Goal: Information Seeking & Learning: Learn about a topic

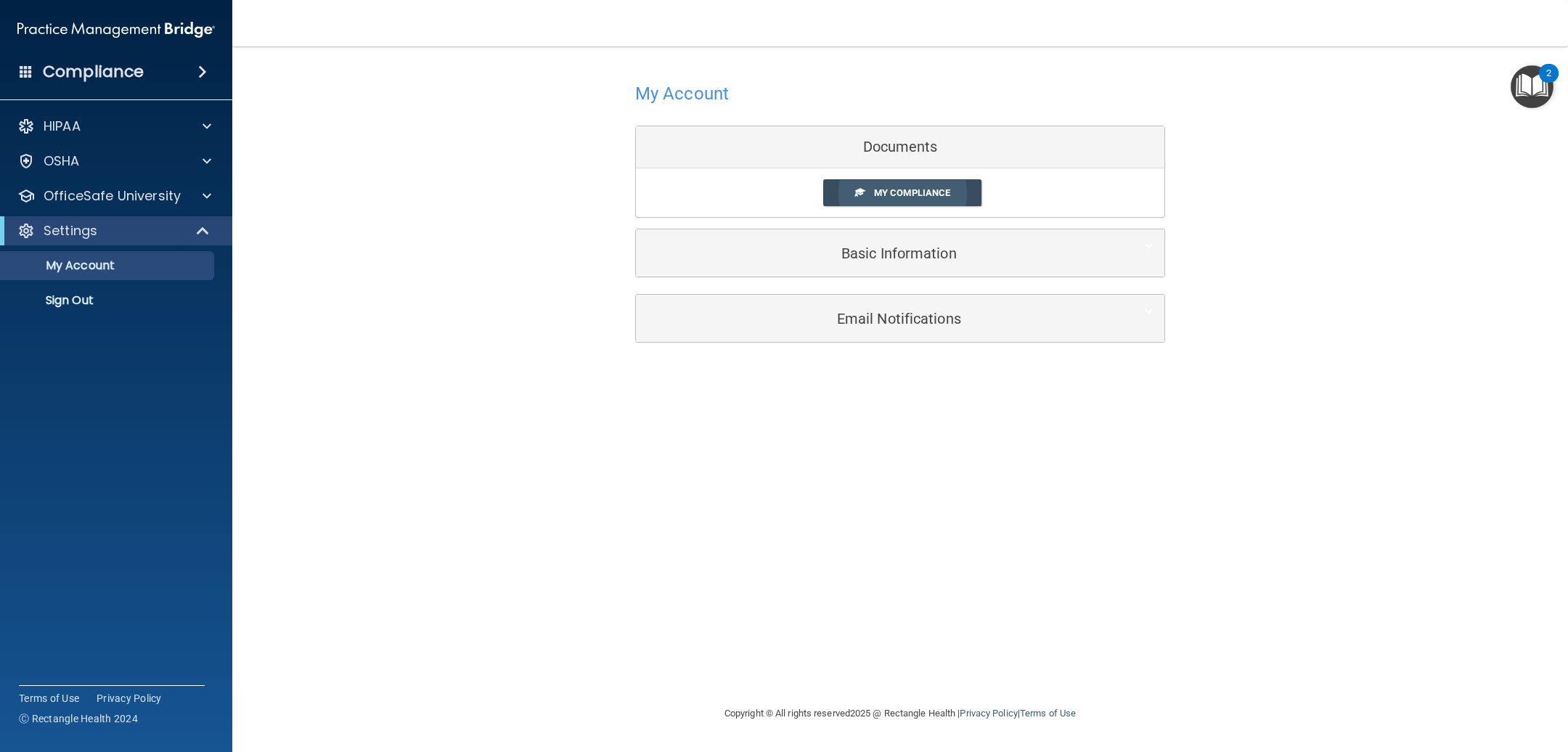
click at [878, 195] on span "My Compliance" at bounding box center [912, 192] width 76 height 11
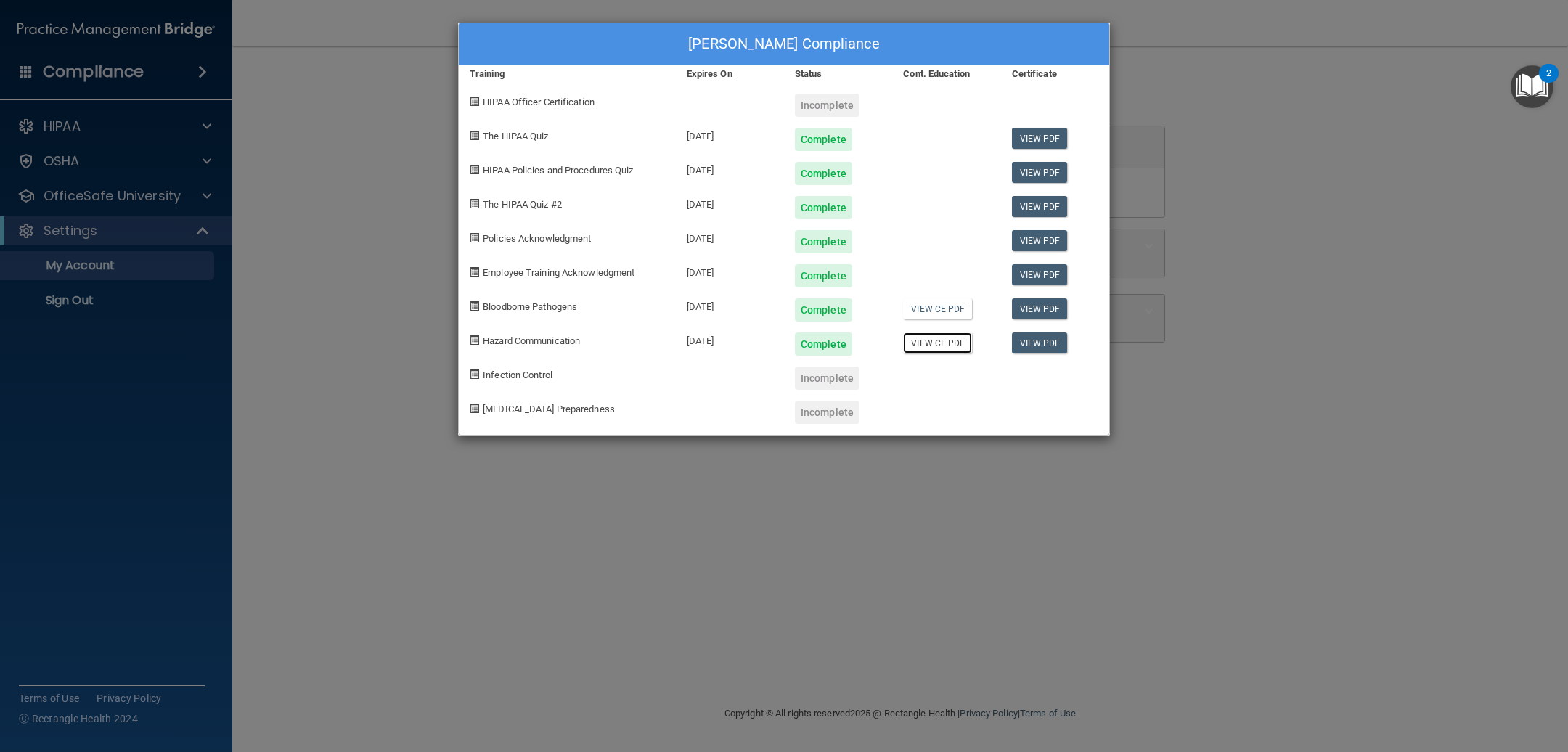
click at [941, 344] on link "View CE PDF" at bounding box center [937, 343] width 69 height 21
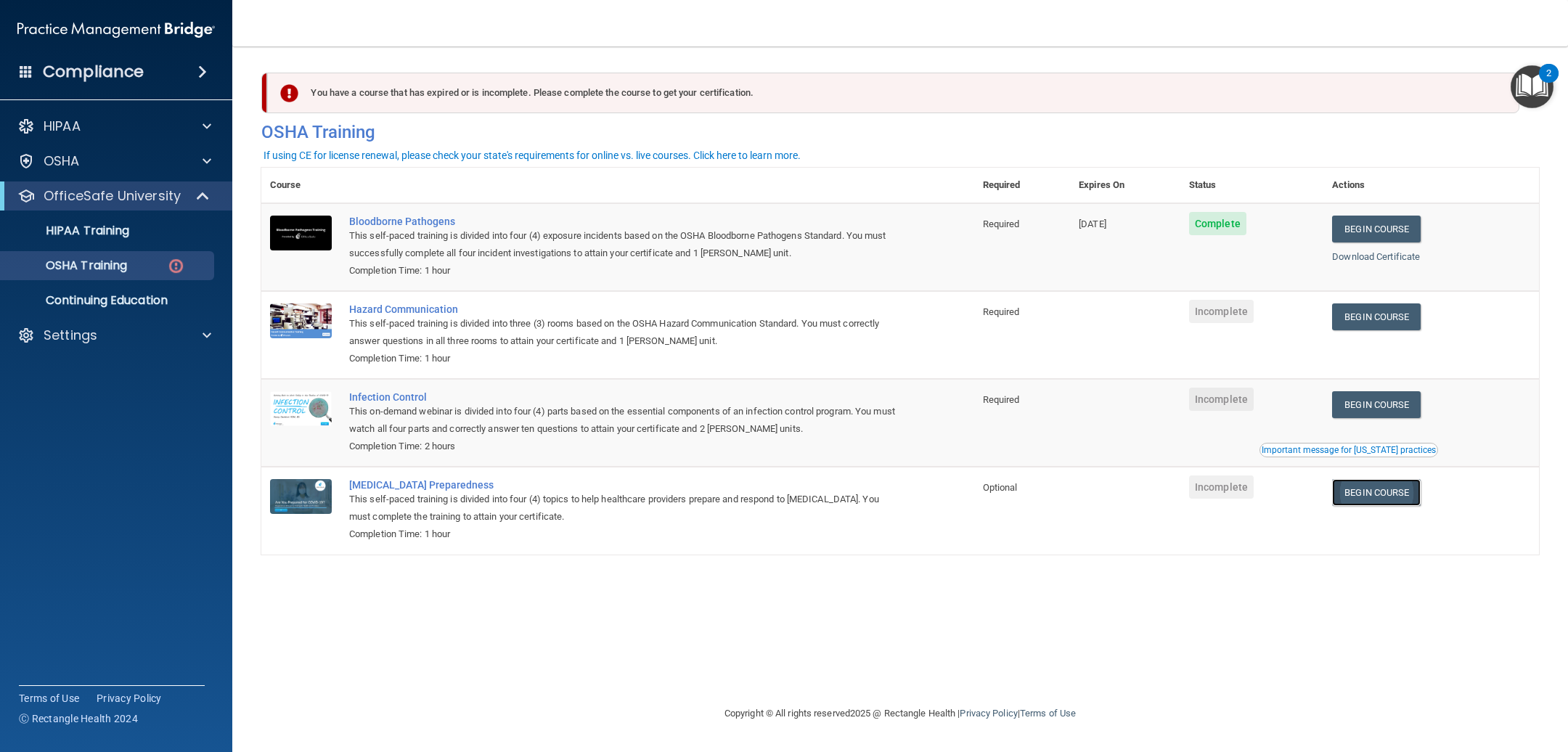
click at [1347, 505] on link "Begin Course" at bounding box center [1377, 492] width 89 height 26
click at [1371, 414] on link "Begin Course" at bounding box center [1377, 404] width 89 height 26
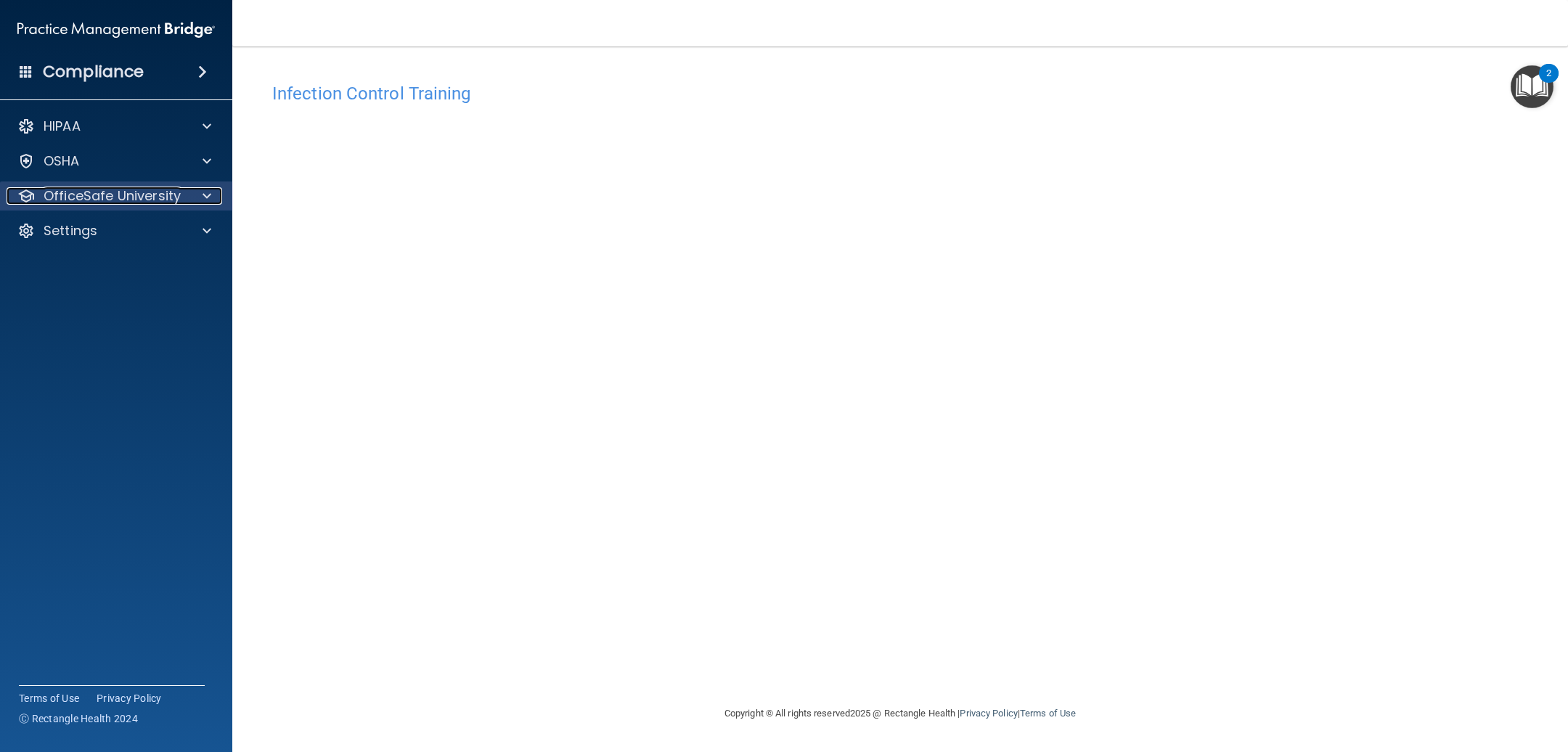
click at [129, 197] on p "OfficeSafe University" at bounding box center [112, 196] width 138 height 17
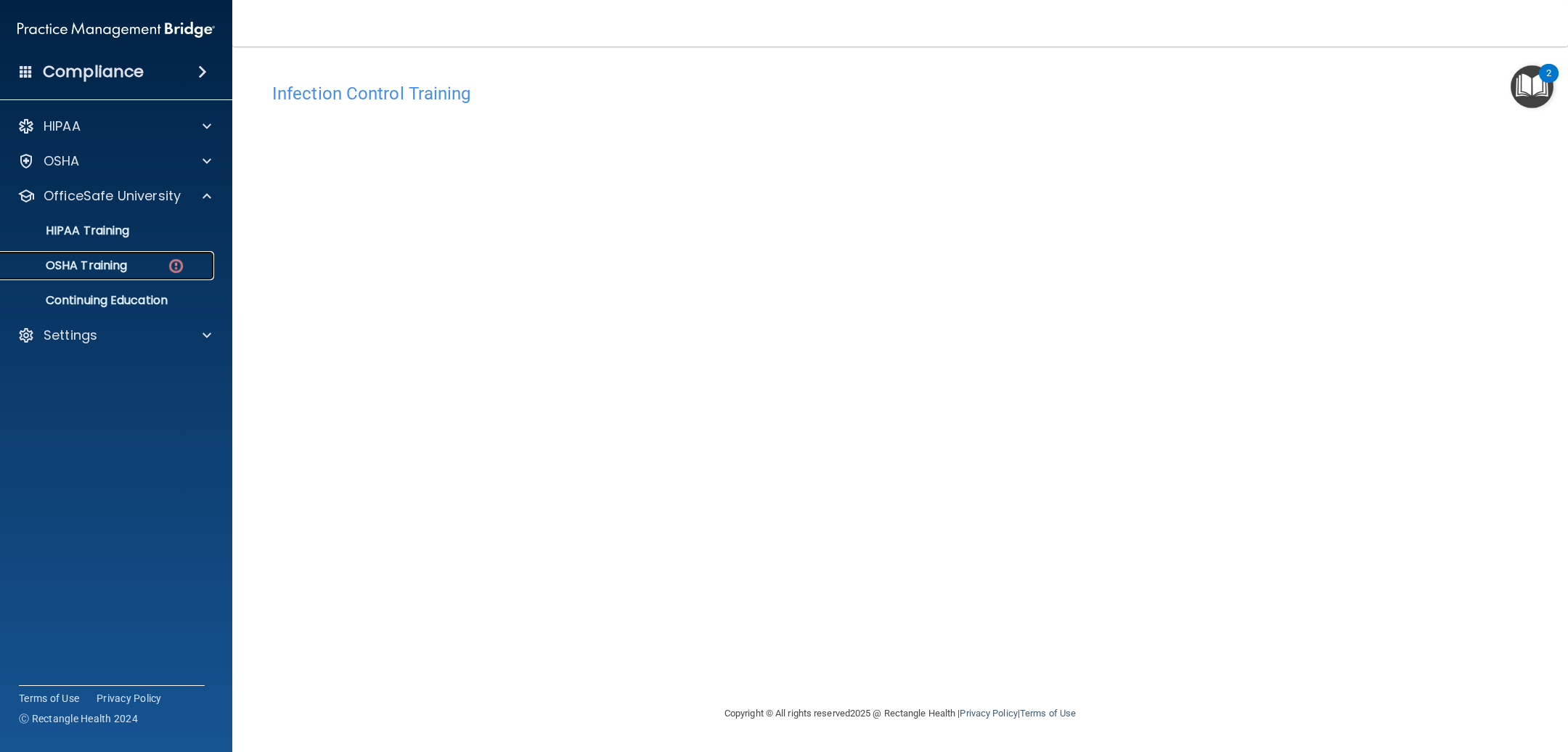
click at [100, 258] on p "OSHA Training" at bounding box center [68, 265] width 118 height 15
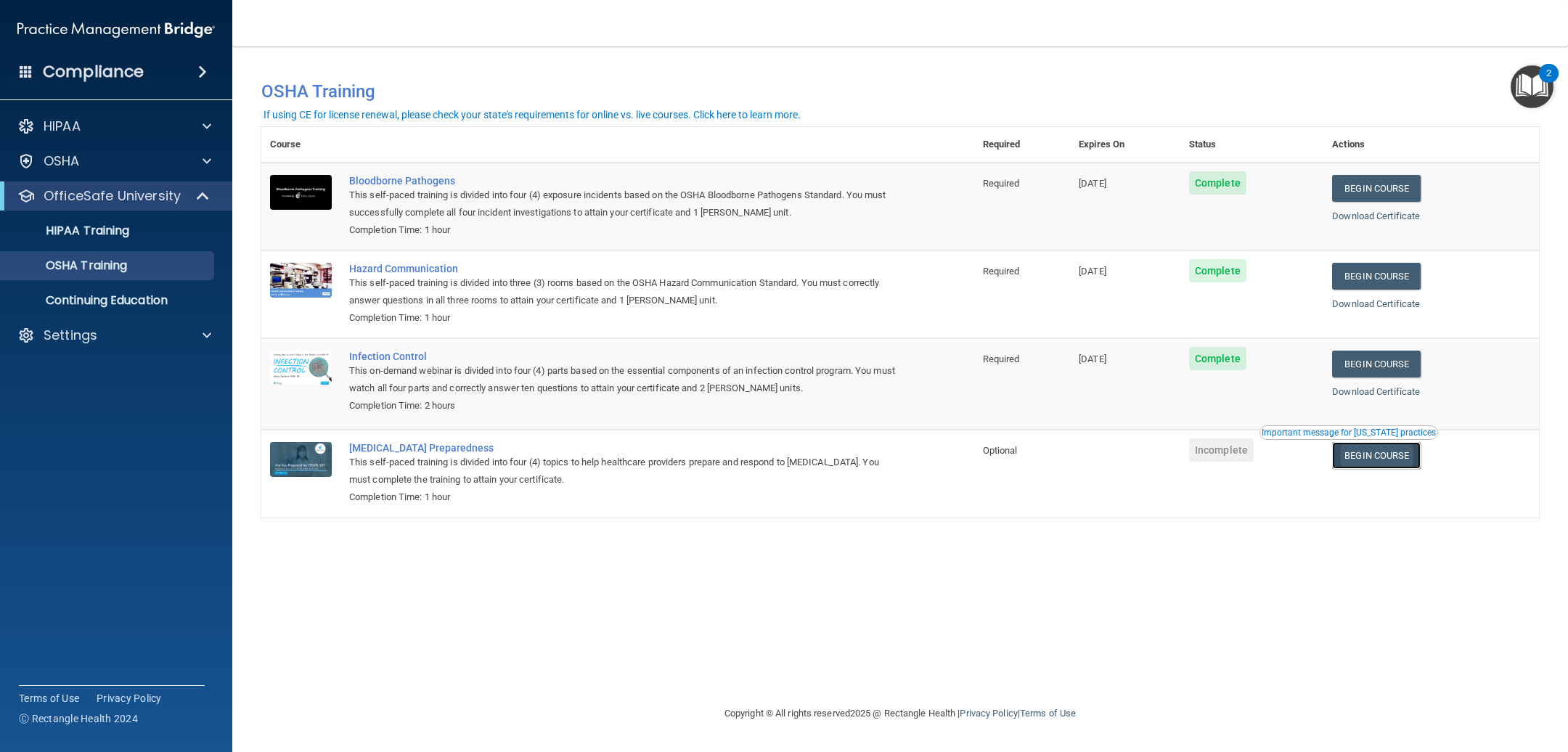
click at [1379, 457] on link "Begin Course" at bounding box center [1377, 455] width 89 height 26
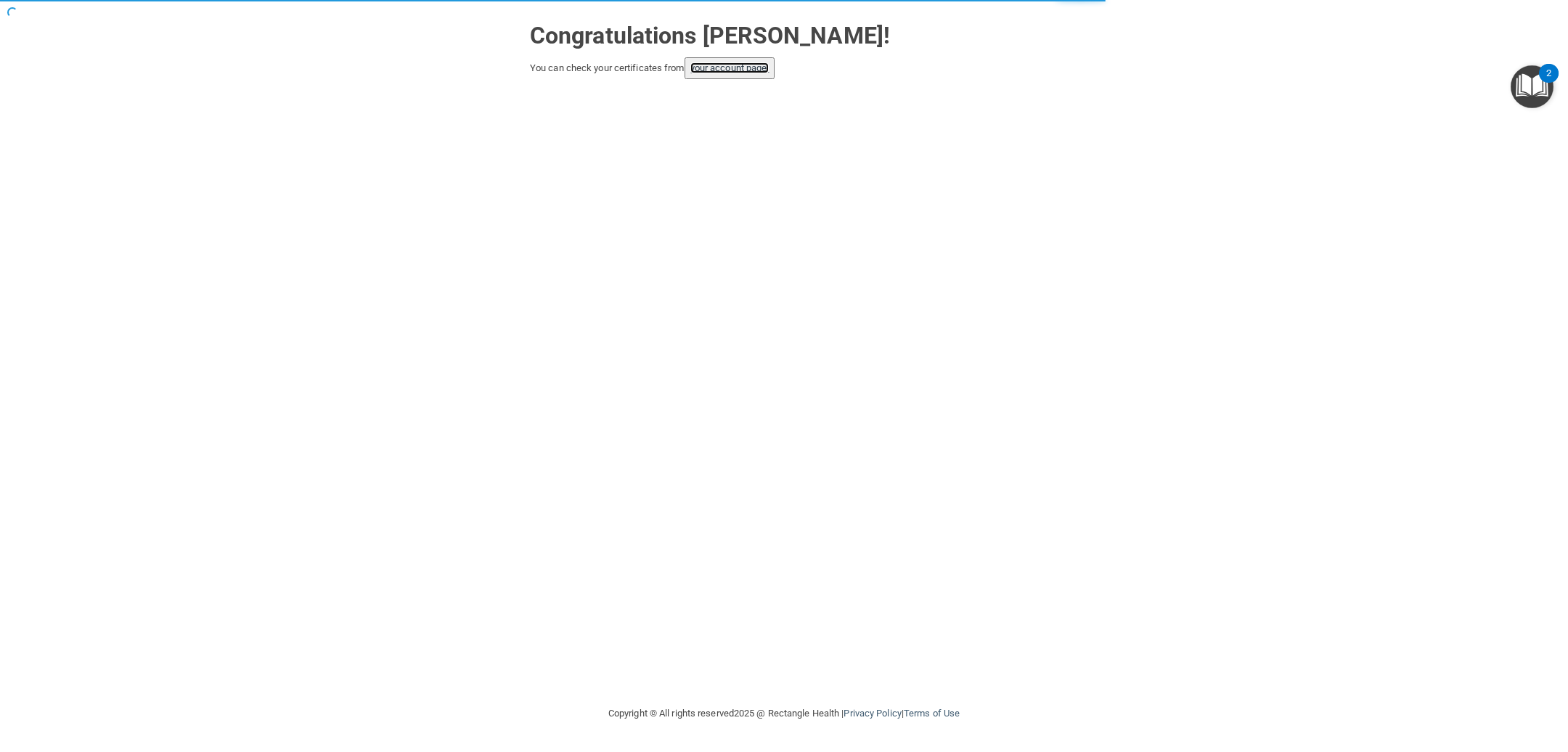
click at [755, 68] on link "your account page!" at bounding box center [730, 68] width 79 height 11
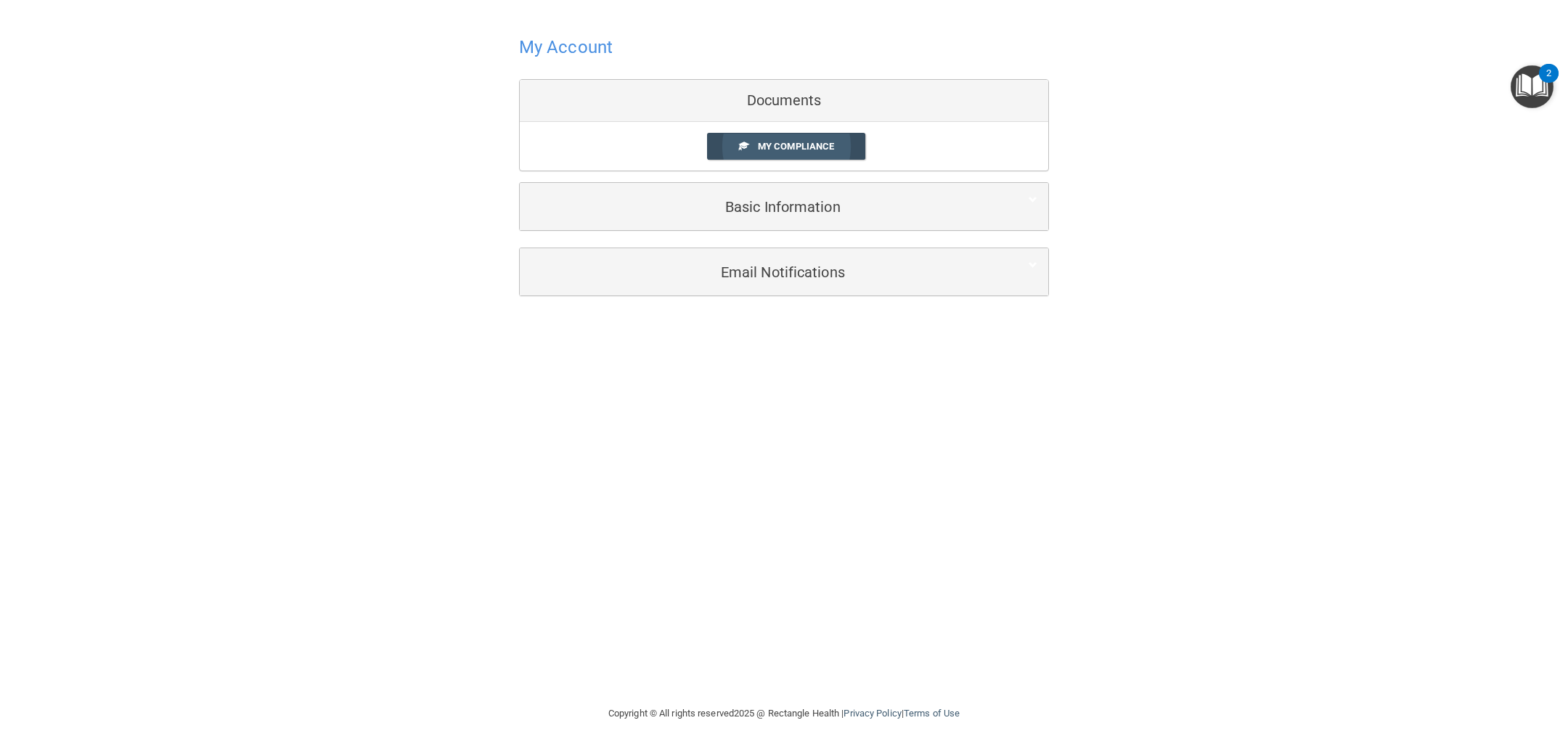
click at [765, 144] on span "My Compliance" at bounding box center [796, 146] width 76 height 11
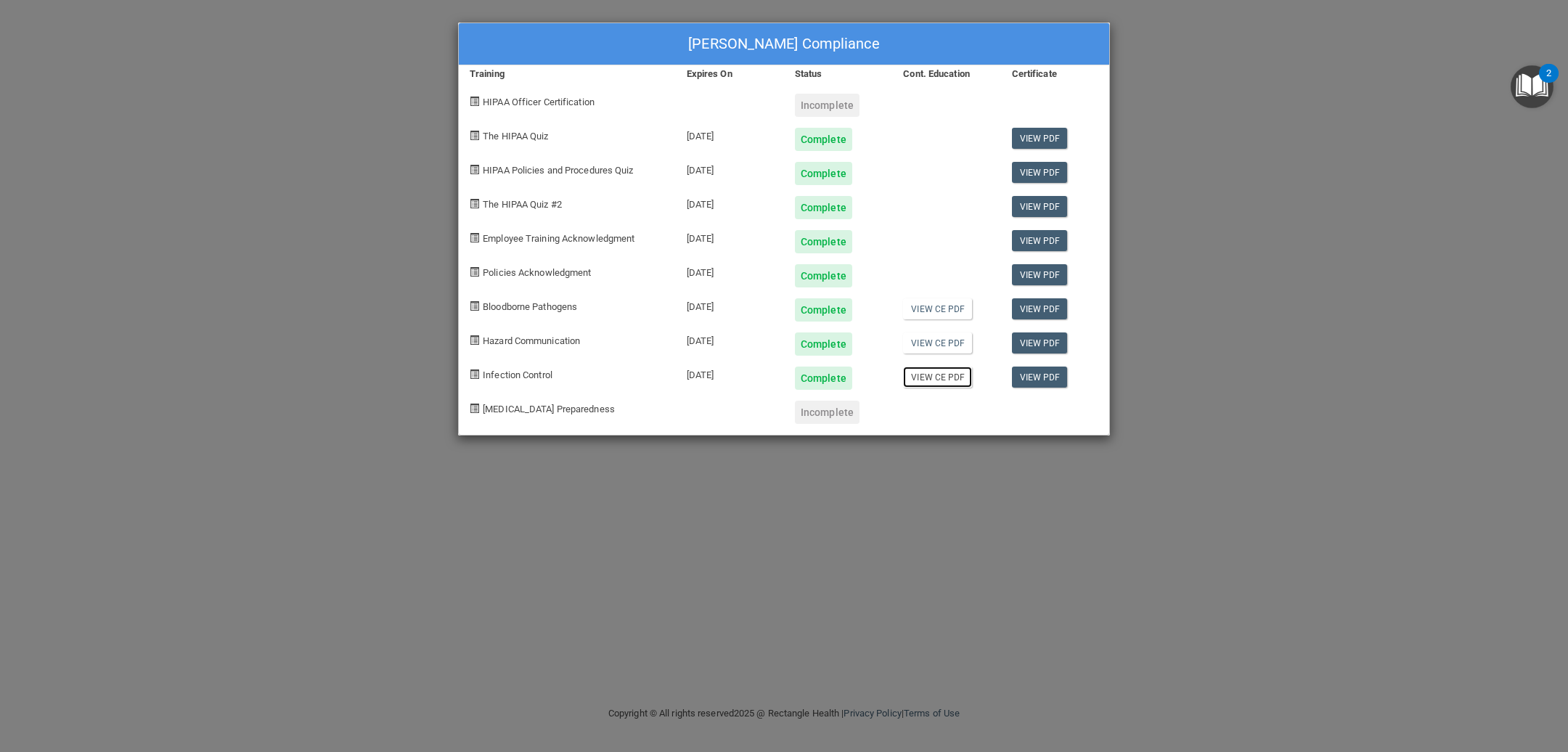
click at [948, 379] on link "View CE PDF" at bounding box center [937, 377] width 69 height 21
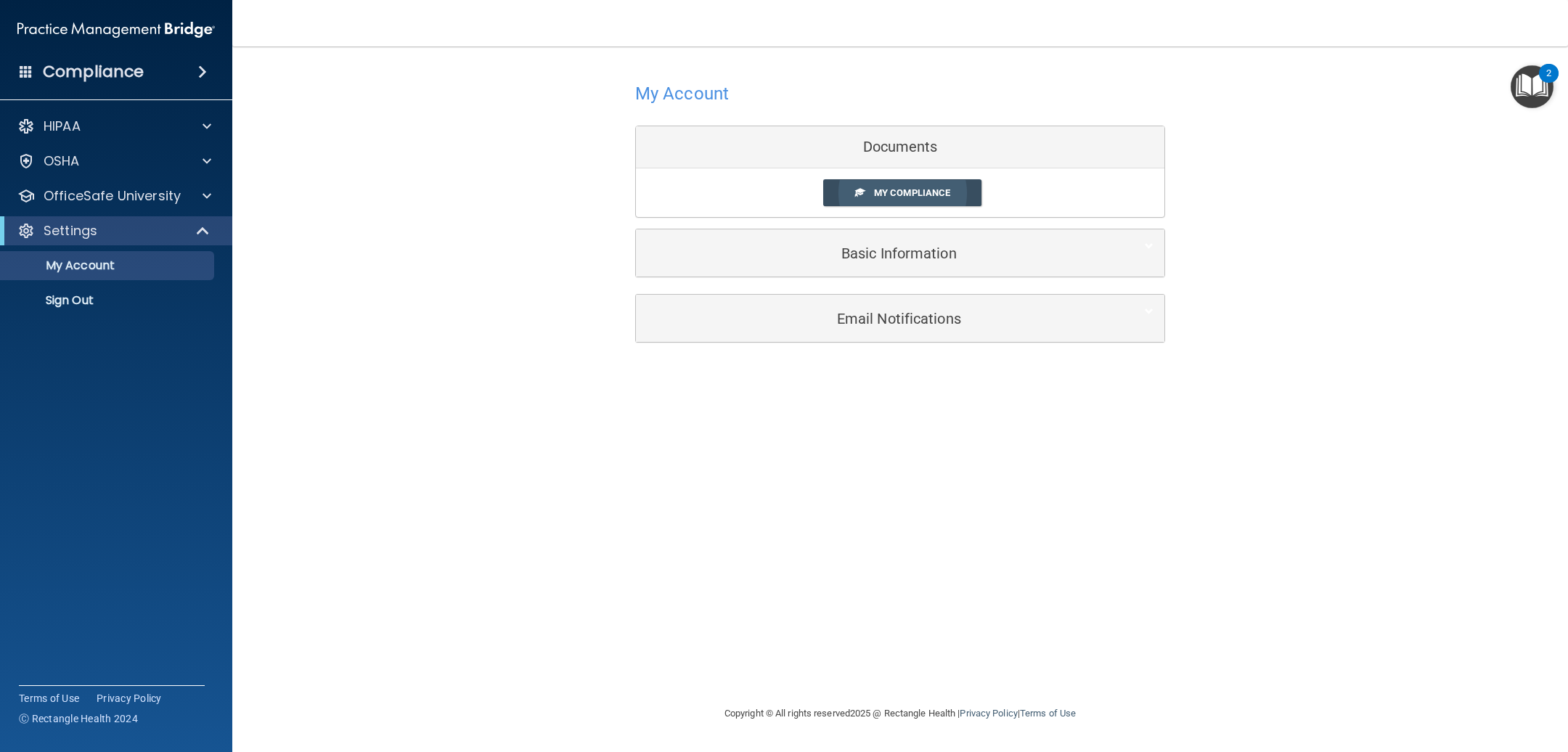
click at [918, 197] on span "My Compliance" at bounding box center [912, 192] width 76 height 11
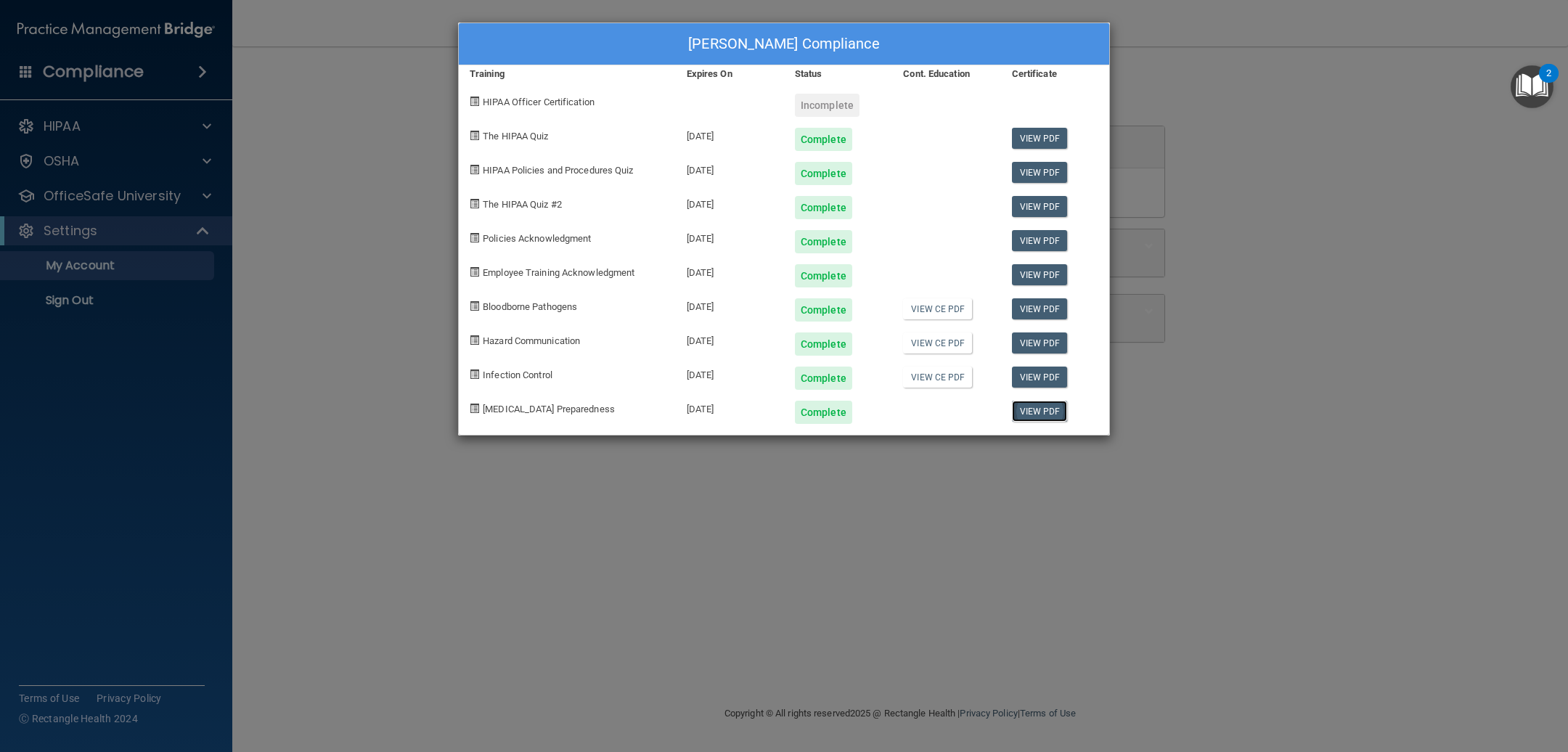
click at [1034, 414] on link "View PDF" at bounding box center [1039, 411] width 56 height 21
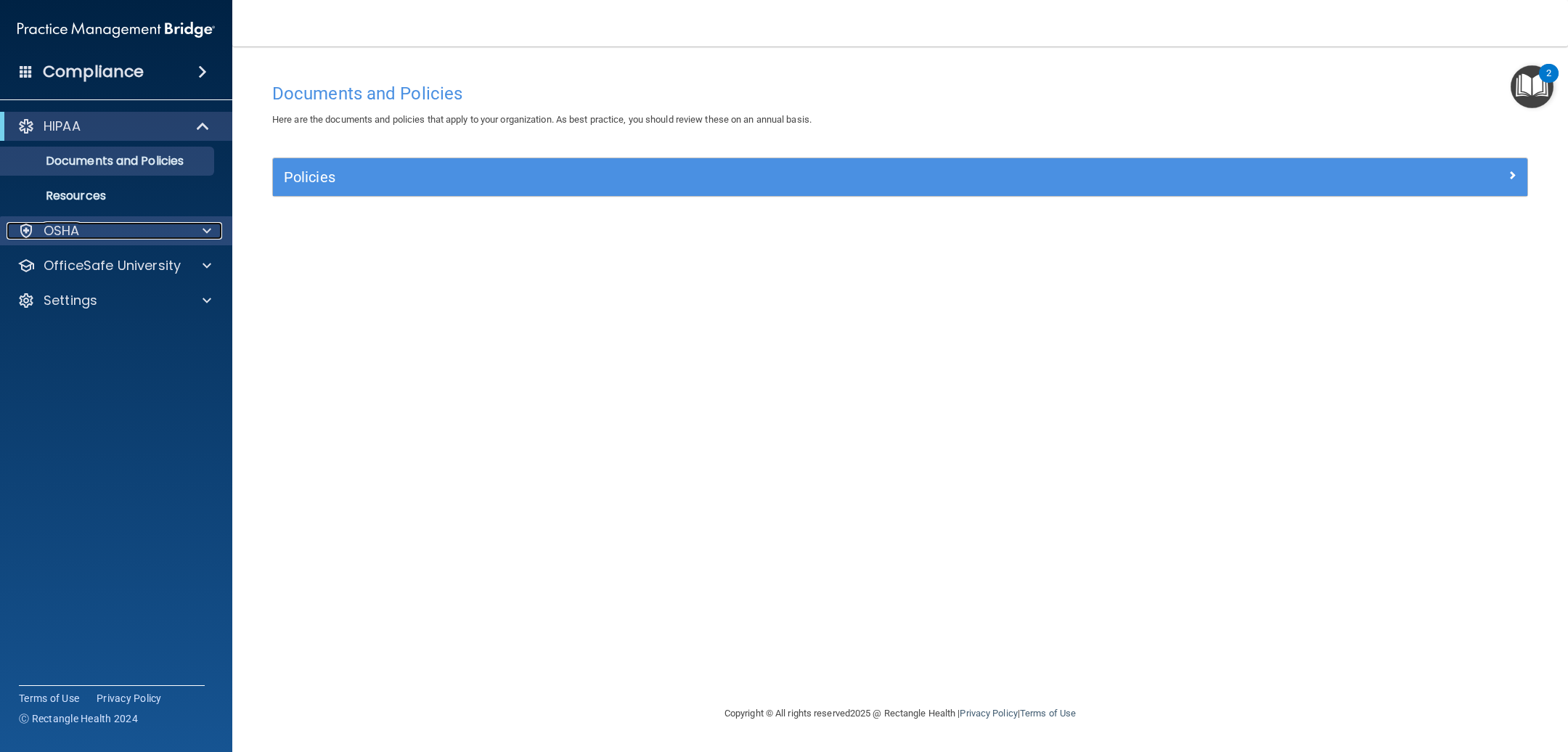
click at [50, 225] on p "OSHA" at bounding box center [62, 231] width 36 height 17
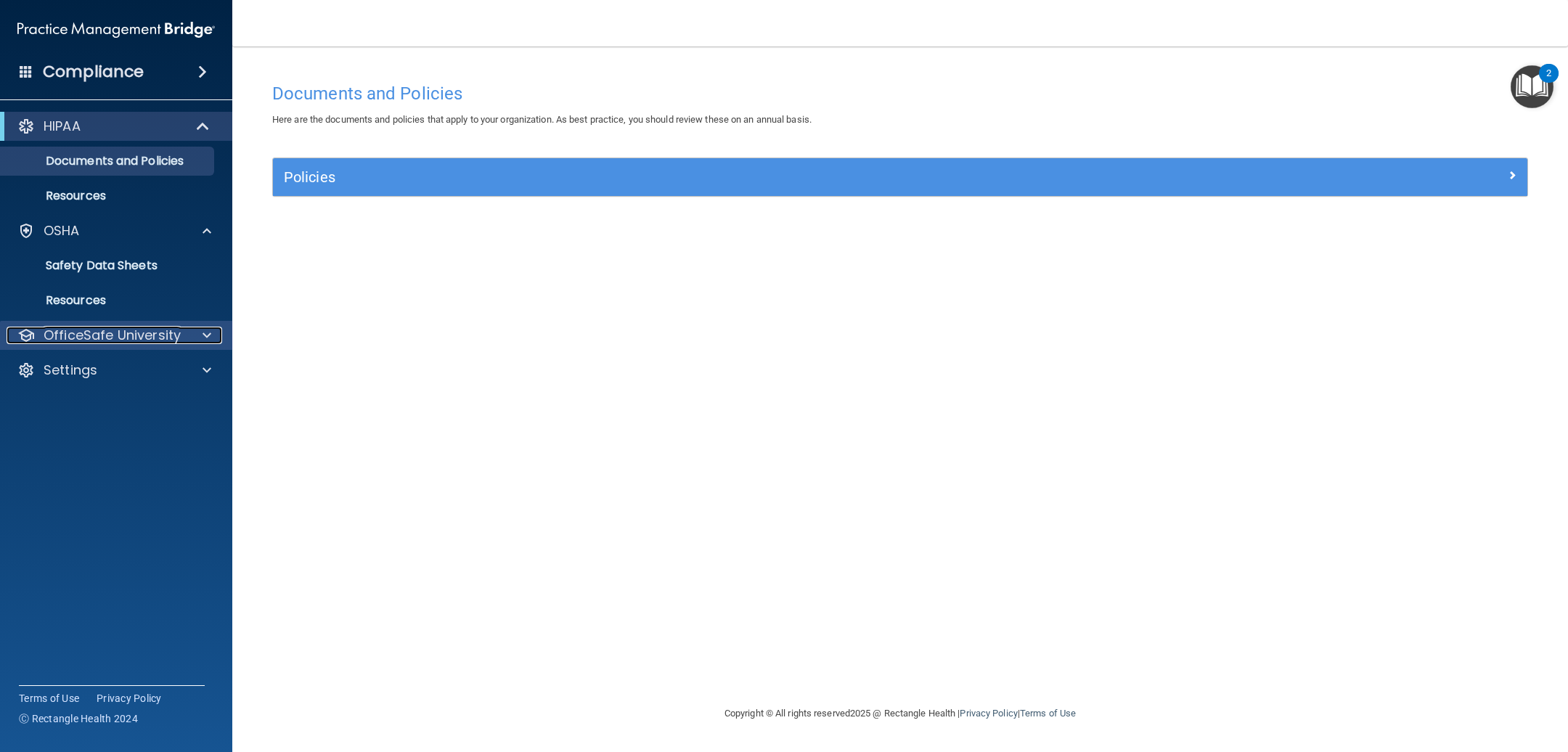
click at [50, 335] on p "OfficeSafe University" at bounding box center [112, 335] width 138 height 17
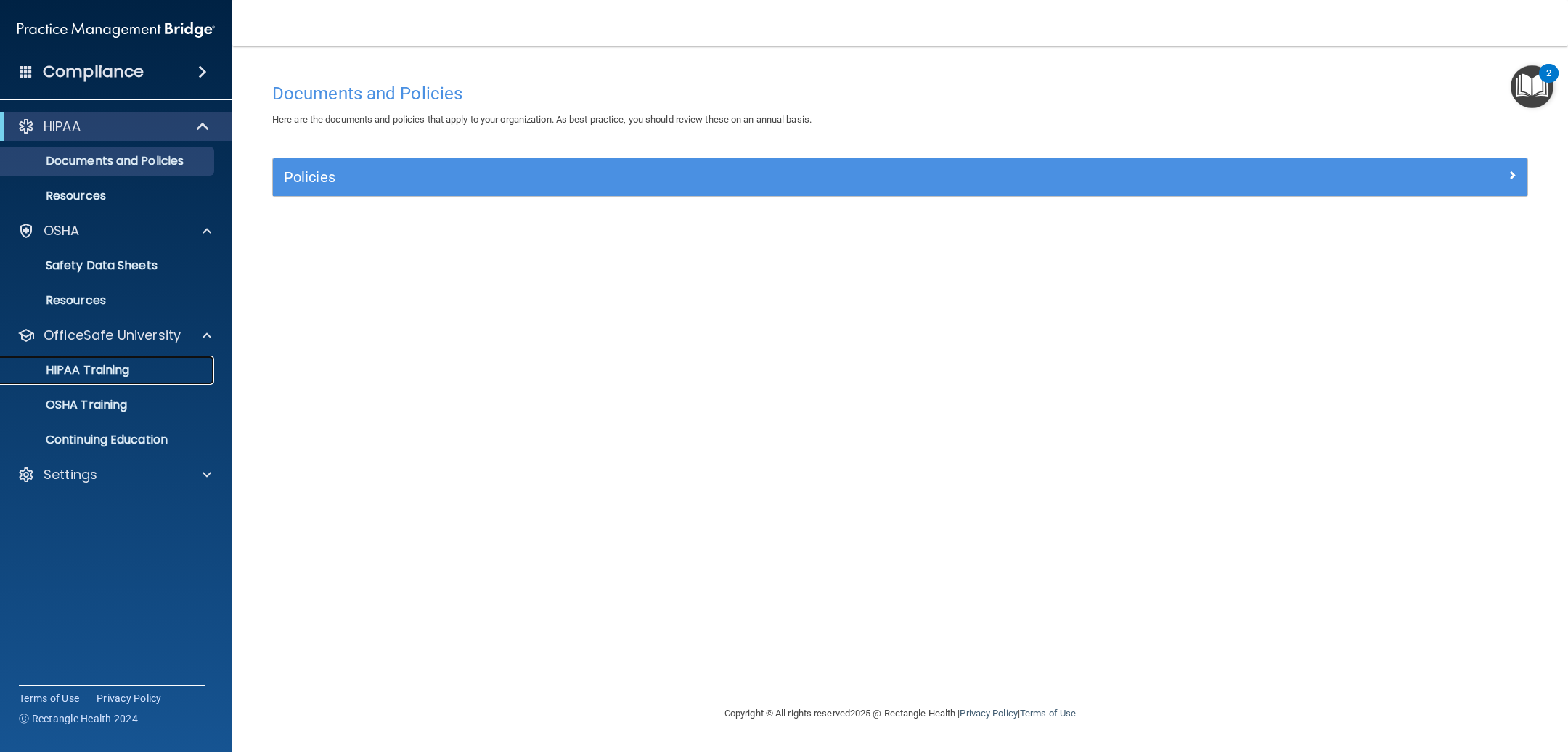
click at [84, 374] on p "HIPAA Training" at bounding box center [69, 370] width 120 height 15
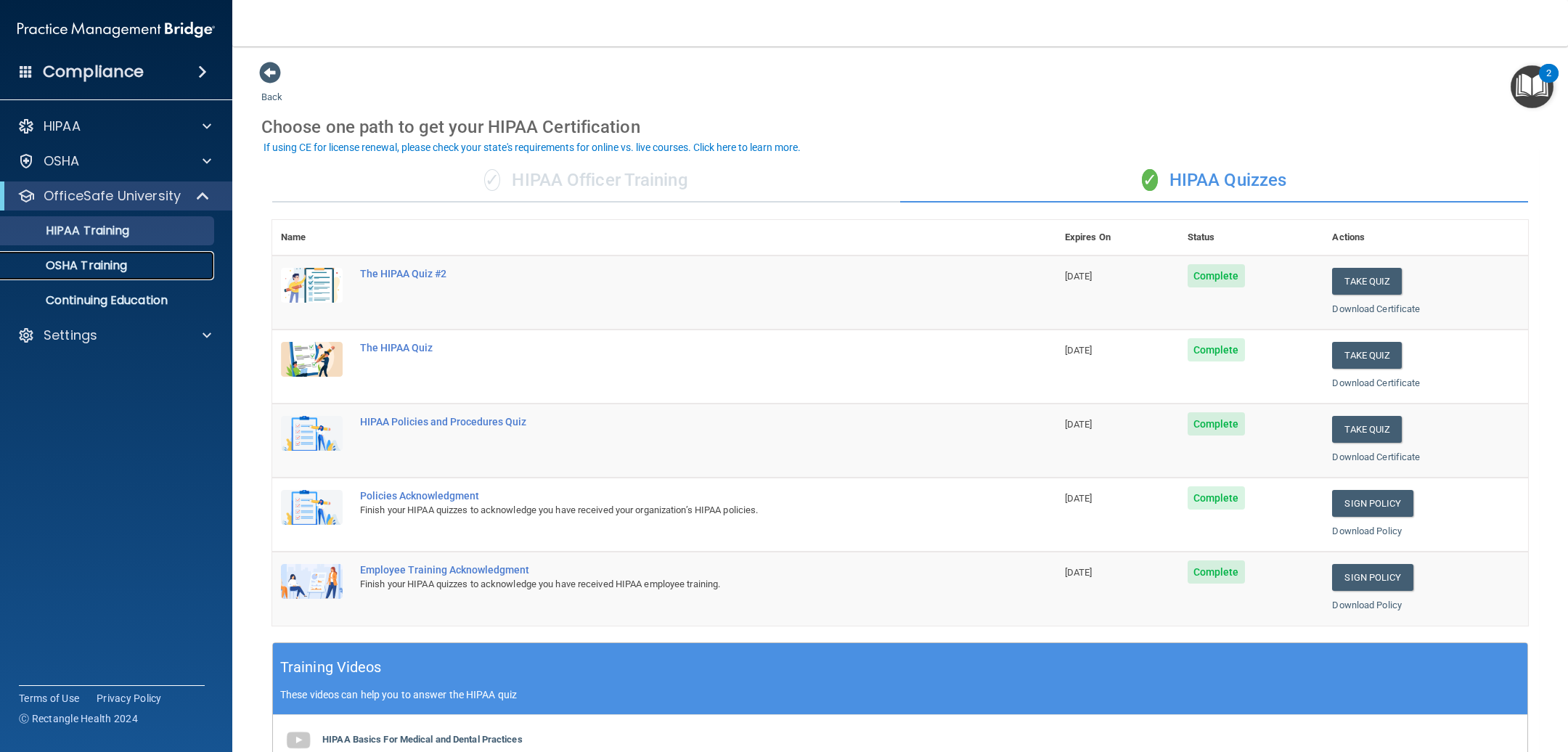
click at [90, 270] on p "OSHA Training" at bounding box center [68, 265] width 118 height 15
